Goal: Information Seeking & Learning: Learn about a topic

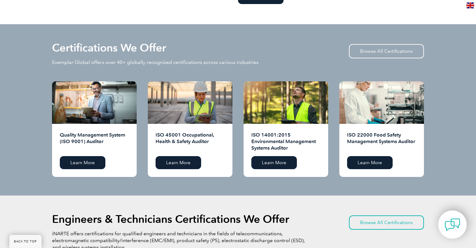
scroll to position [589, 0]
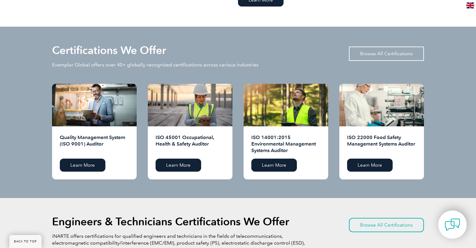
click at [401, 51] on link "Browse All Certifications" at bounding box center [386, 53] width 75 height 14
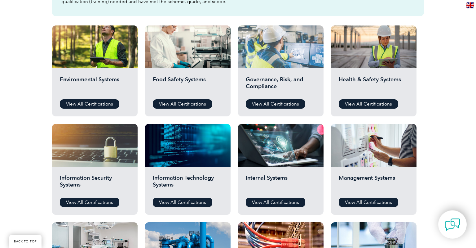
scroll to position [229, 0]
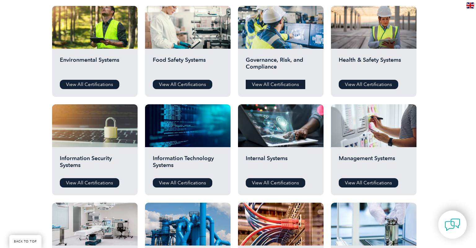
click at [291, 82] on link "View All Certifications" at bounding box center [276, 84] width 60 height 9
click at [94, 178] on link "View All Certifications" at bounding box center [90, 182] width 60 height 9
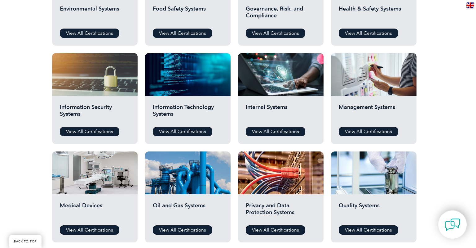
scroll to position [294, 0]
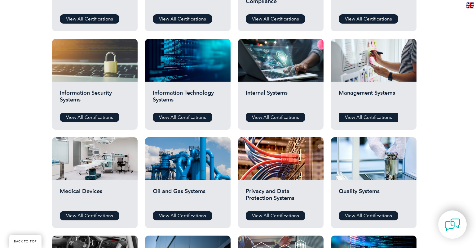
click at [350, 117] on link "View All Certifications" at bounding box center [369, 117] width 60 height 9
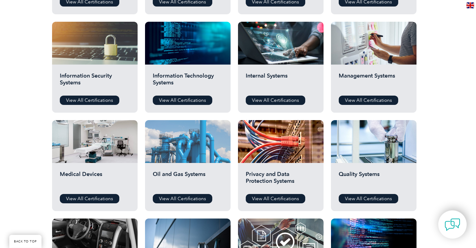
scroll to position [327, 0]
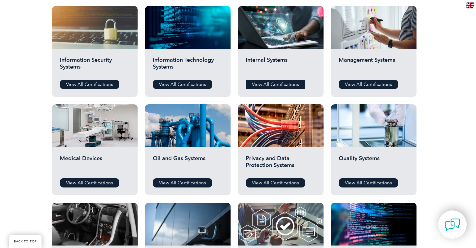
click at [256, 85] on link "View All Certifications" at bounding box center [276, 84] width 60 height 9
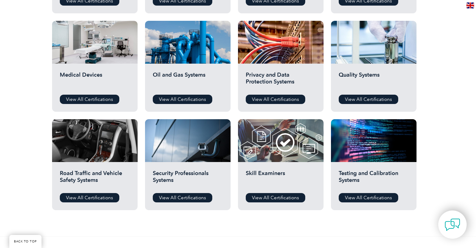
scroll to position [458, 0]
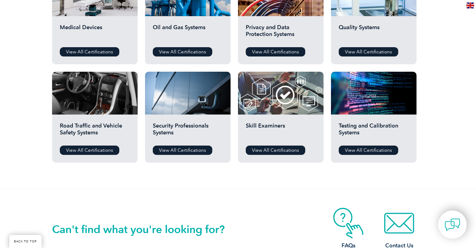
click at [181, 144] on div "Security Professionals Systems View All Certifications" at bounding box center [188, 138] width 86 height 48
click at [181, 148] on link "View All Certifications" at bounding box center [183, 149] width 60 height 9
click at [262, 152] on link "View All Certifications" at bounding box center [276, 149] width 60 height 9
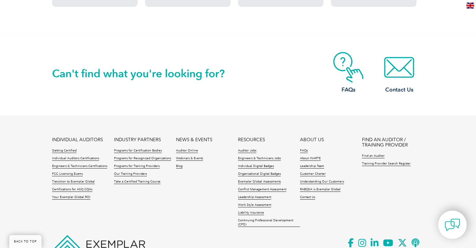
scroll to position [622, 0]
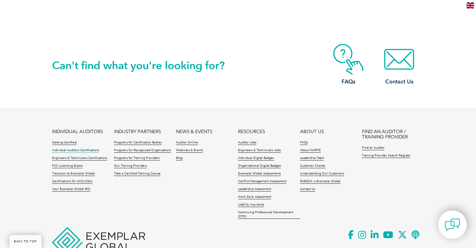
click at [73, 149] on link "Individual Auditors Certifications" at bounding box center [75, 150] width 47 height 4
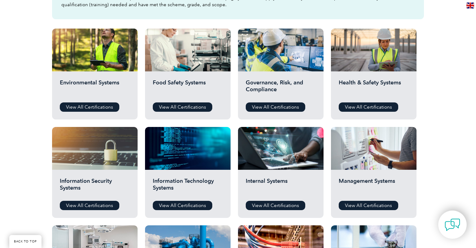
scroll to position [229, 0]
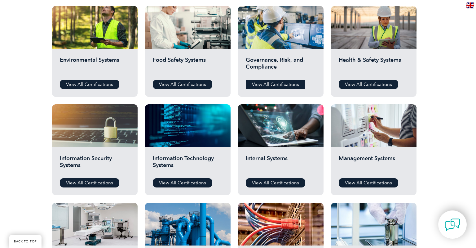
click at [261, 82] on link "View All Certifications" at bounding box center [276, 84] width 60 height 9
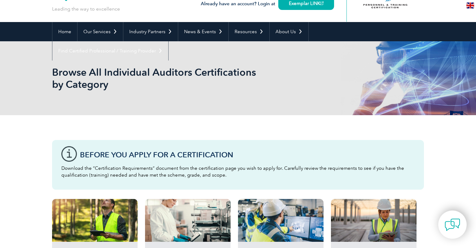
scroll to position [0, 0]
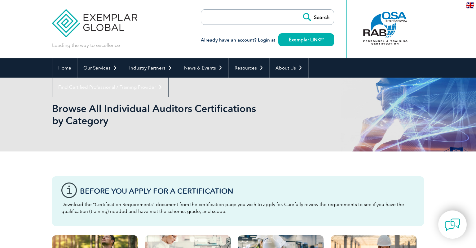
click at [260, 21] on input "search" at bounding box center [236, 17] width 65 height 15
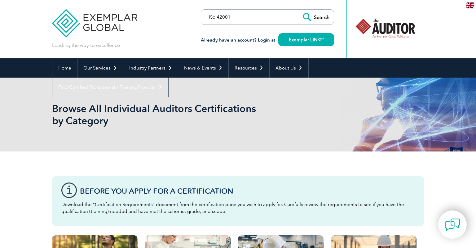
type input "ISo 42001"
click at [300, 10] on input "Search" at bounding box center [317, 17] width 34 height 15
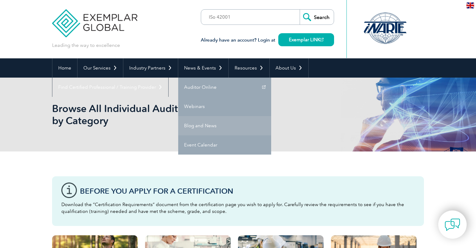
click at [197, 124] on link "Blog and News" at bounding box center [224, 125] width 93 height 19
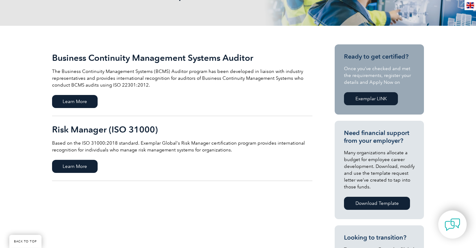
scroll to position [131, 0]
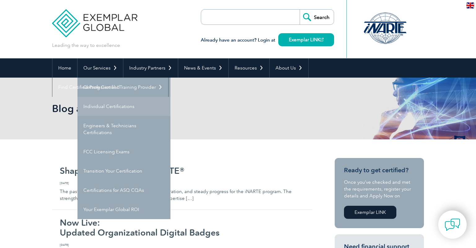
click at [111, 111] on link "Individual Certifications" at bounding box center [123, 106] width 93 height 19
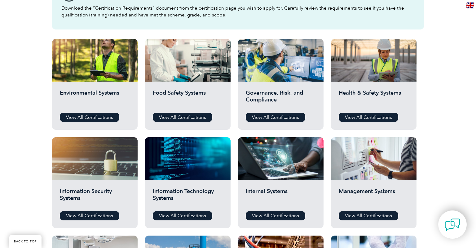
scroll to position [98, 0]
